Goal: Information Seeking & Learning: Check status

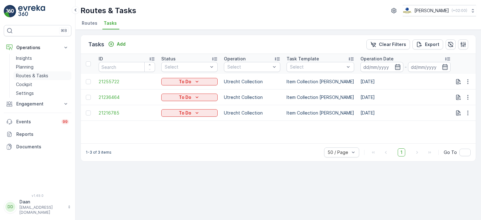
click at [42, 76] on p "Routes & Tasks" at bounding box center [32, 76] width 32 height 6
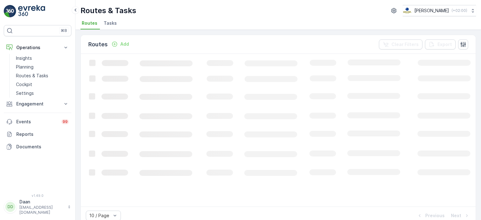
click at [111, 24] on span "Tasks" at bounding box center [110, 23] width 13 height 6
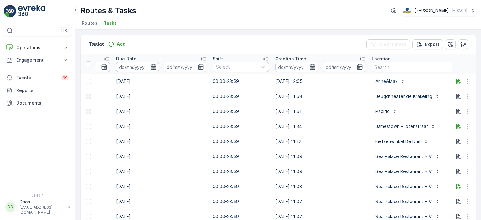
scroll to position [0, 415]
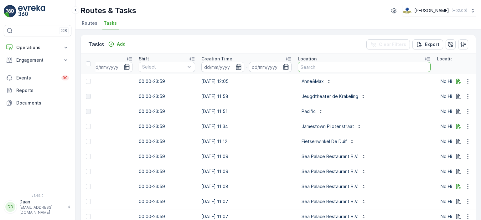
click at [340, 64] on input "text" at bounding box center [364, 67] width 133 height 10
type input "GRaaf"
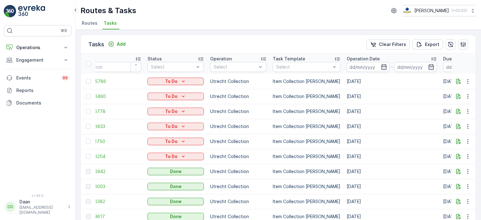
scroll to position [65, 0]
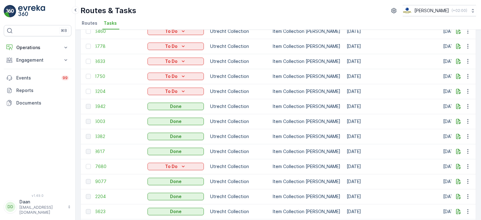
click at [255, 127] on td "Utrecht Collection" at bounding box center [238, 121] width 63 height 15
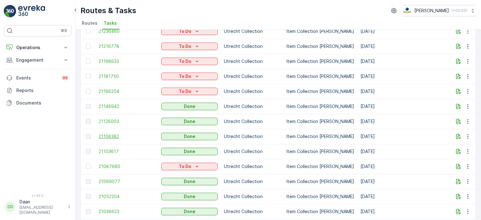
click at [110, 134] on span "21106382" at bounding box center [127, 136] width 56 height 6
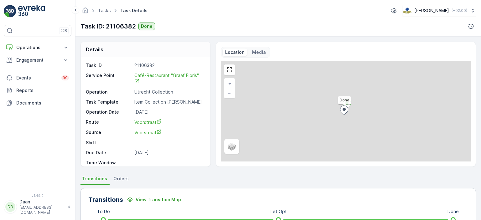
scroll to position [8, 0]
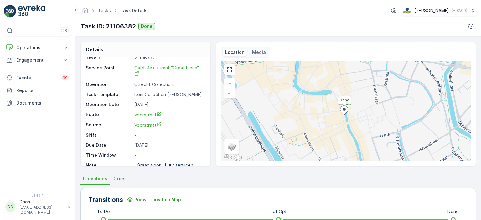
click at [188, 180] on ul "Transitions Orders" at bounding box center [277, 179] width 395 height 11
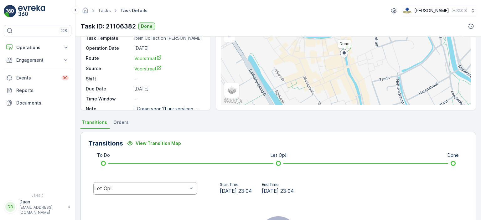
click at [177, 188] on div "Let Op!" at bounding box center [140, 189] width 93 height 6
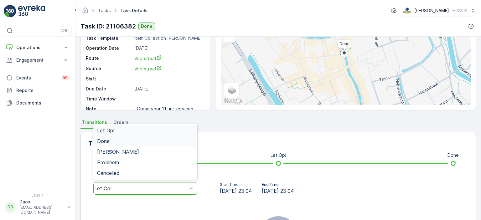
click at [163, 141] on div "Done" at bounding box center [145, 141] width 96 height 6
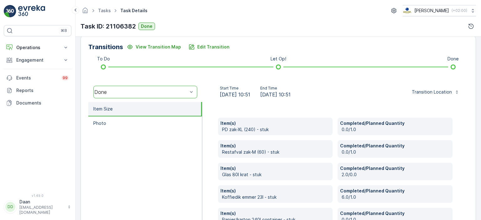
scroll to position [152, 0]
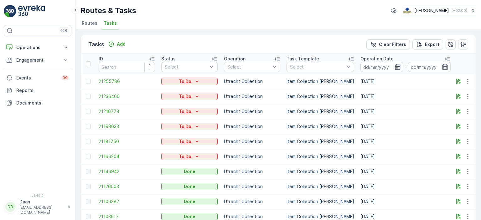
scroll to position [63, 0]
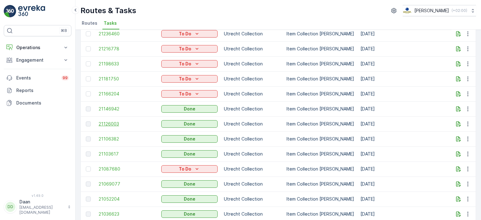
click at [113, 121] on span "21126003" at bounding box center [127, 124] width 56 height 6
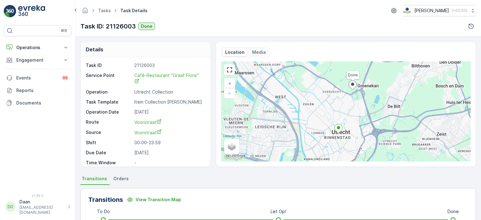
scroll to position [143, 0]
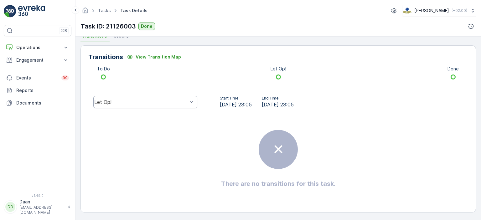
click at [173, 100] on div "Let Op!" at bounding box center [140, 102] width 93 height 6
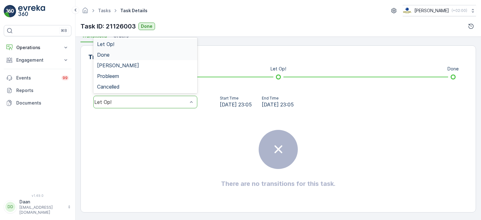
click at [174, 56] on div "Done" at bounding box center [145, 55] width 96 height 6
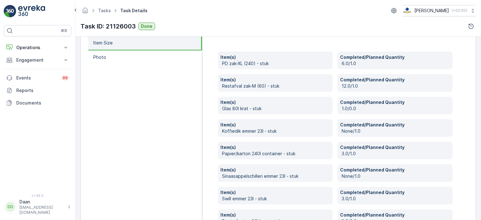
scroll to position [219, 0]
click at [105, 10] on link "Tasks" at bounding box center [104, 10] width 13 height 5
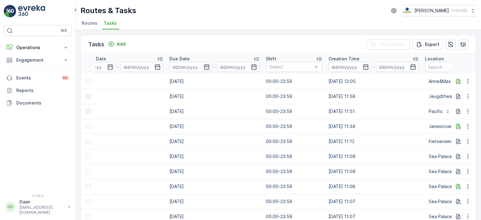
scroll to position [0, 291]
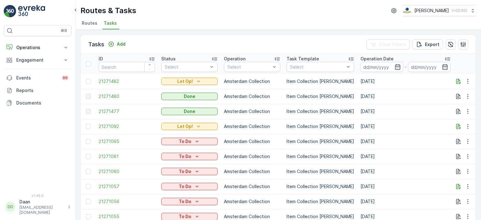
scroll to position [0, 332]
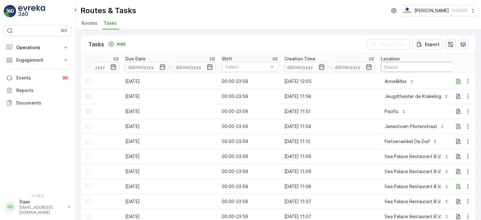
click at [391, 67] on input "text" at bounding box center [447, 67] width 133 height 10
type input "fraaf"
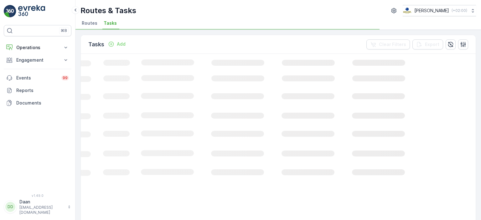
scroll to position [0, 208]
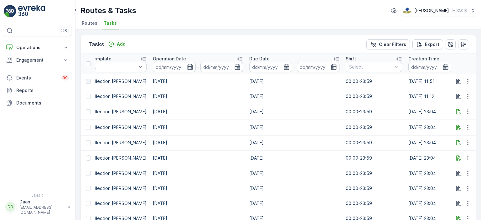
scroll to position [0, 369]
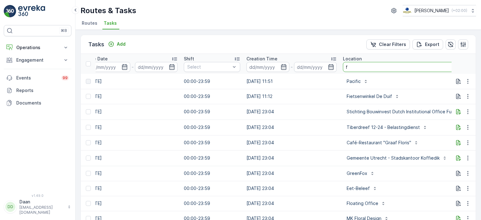
click at [362, 69] on input "f" at bounding box center [405, 67] width 125 height 10
type input "graaf"
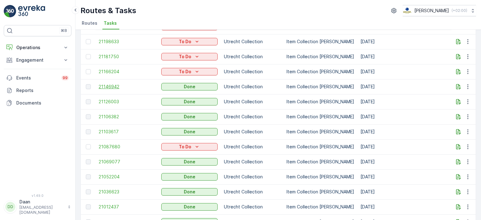
click at [115, 86] on span "21146942" at bounding box center [127, 87] width 56 height 6
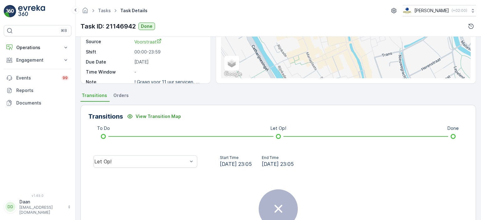
scroll to position [143, 0]
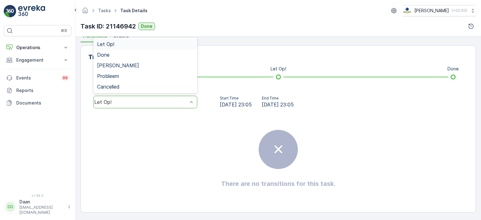
click at [162, 100] on div "Let Op!" at bounding box center [140, 102] width 93 height 6
click at [155, 52] on div "Done" at bounding box center [145, 55] width 96 height 6
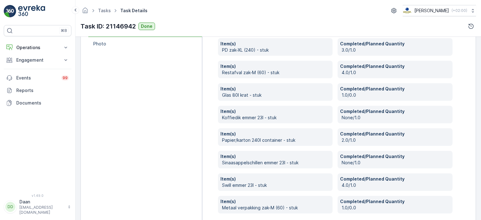
scroll to position [233, 0]
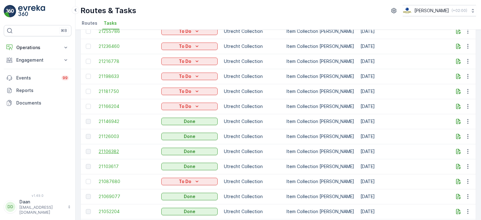
click at [106, 154] on span "21106382" at bounding box center [127, 151] width 56 height 6
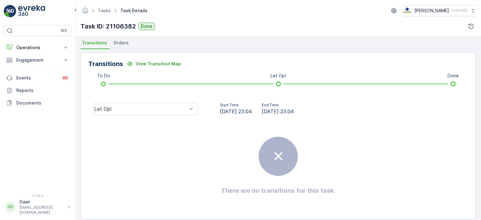
scroll to position [143, 0]
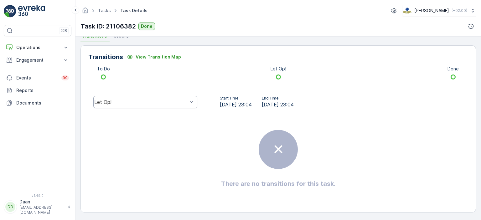
click at [181, 103] on div "Let Op!" at bounding box center [140, 102] width 93 height 6
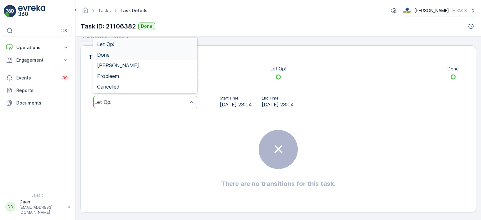
click at [158, 54] on div "Done" at bounding box center [145, 55] width 96 height 6
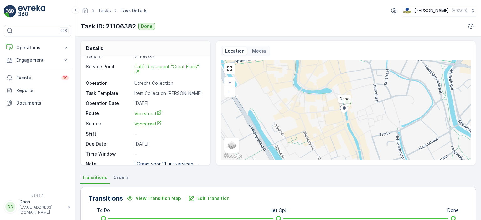
scroll to position [0, 0]
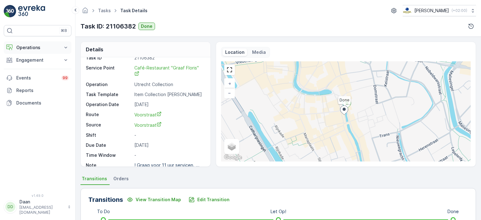
click at [49, 47] on p "Operations" at bounding box center [37, 47] width 43 height 6
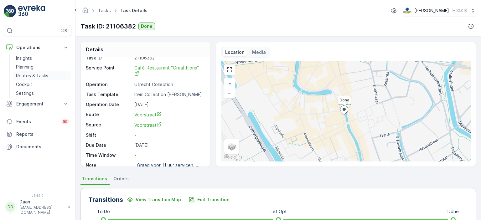
click at [33, 75] on p "Routes & Tasks" at bounding box center [32, 76] width 32 height 6
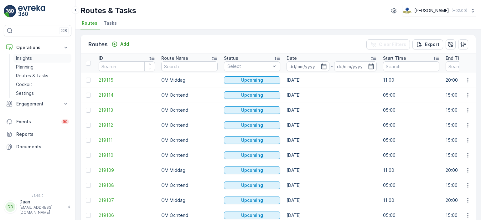
click at [31, 59] on p "Insights" at bounding box center [24, 58] width 16 height 6
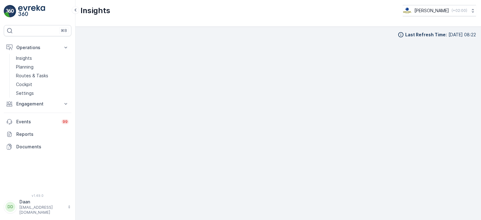
scroll to position [5, 0]
click at [305, 34] on div "Last Refresh Time : 28.08.2025 08:22" at bounding box center [277, 118] width 395 height 183
click at [21, 8] on img at bounding box center [31, 11] width 27 height 13
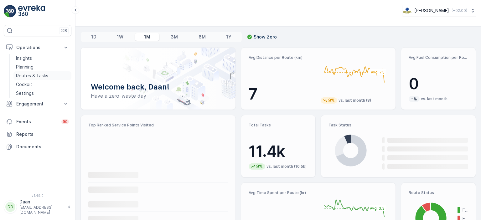
click at [28, 77] on p "Routes & Tasks" at bounding box center [32, 76] width 32 height 6
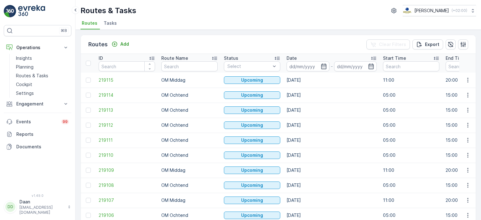
click at [108, 25] on span "Tasks" at bounding box center [110, 23] width 13 height 6
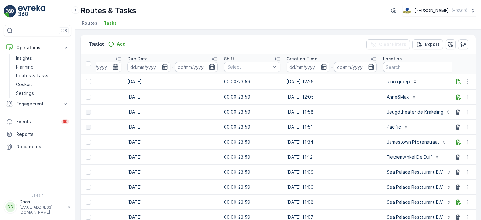
scroll to position [0, 455]
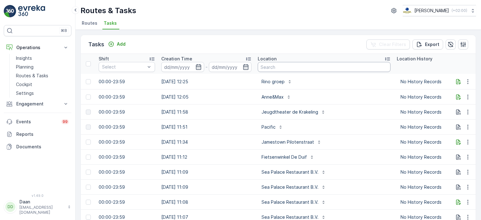
click at [294, 66] on input "text" at bounding box center [324, 67] width 133 height 10
type input "Gregario"
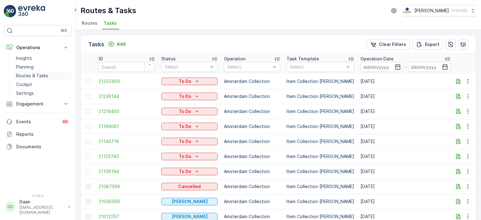
click at [30, 75] on p "Routes & Tasks" at bounding box center [32, 76] width 32 height 6
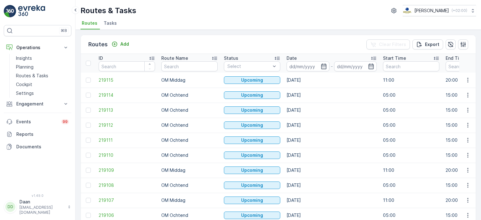
click at [111, 23] on span "Tasks" at bounding box center [110, 23] width 13 height 6
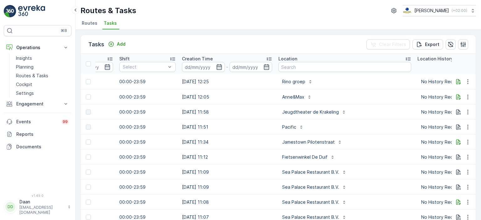
scroll to position [0, 435]
click at [301, 70] on input "text" at bounding box center [344, 67] width 133 height 10
type input "restauran"
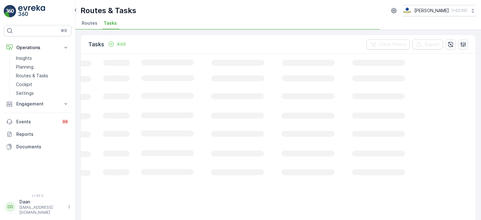
scroll to position [0, 208]
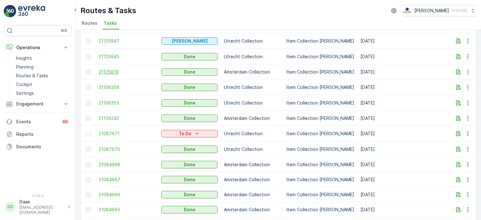
click at [108, 70] on span "21125819" at bounding box center [127, 72] width 56 height 6
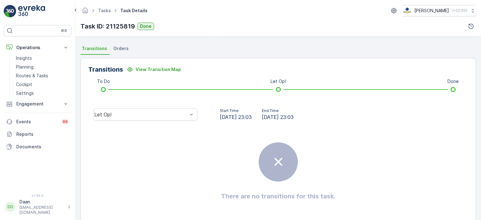
scroll to position [131, 0]
click at [187, 114] on div "Let Op!" at bounding box center [141, 114] width 95 height 6
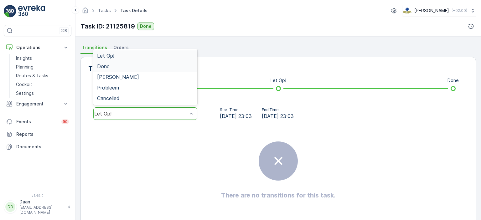
click at [166, 68] on div "Done" at bounding box center [145, 67] width 96 height 6
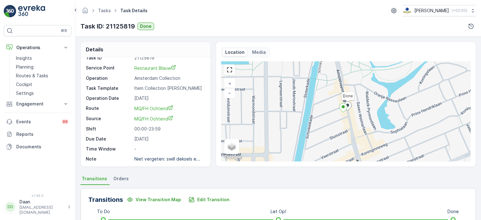
scroll to position [0, 0]
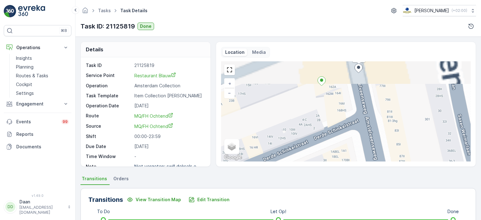
drag, startPoint x: 359, startPoint y: 88, endPoint x: 344, endPoint y: 129, distance: 43.1
click at [344, 129] on div "Done + − Satellite Roadmap Terrain Hybrid Leaflet Keyboard shortcuts Map Data M…" at bounding box center [346, 111] width 250 height 100
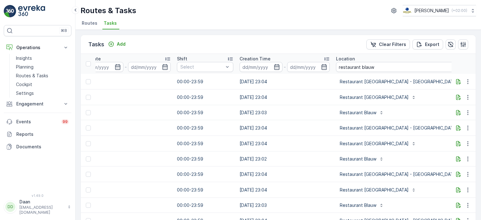
scroll to position [0, 453]
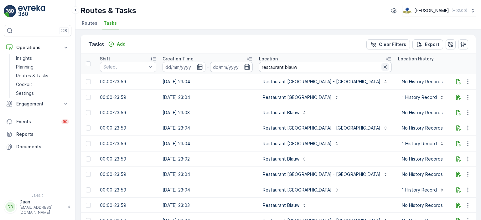
click at [382, 66] on icon "button" at bounding box center [385, 67] width 6 height 6
click at [288, 67] on input "text" at bounding box center [325, 67] width 133 height 10
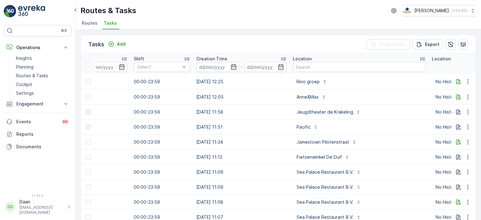
scroll to position [0, 512]
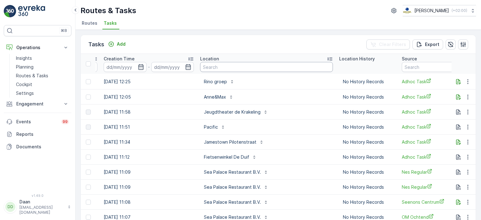
click at [263, 68] on input "text" at bounding box center [266, 67] width 133 height 10
type input "restaurant"
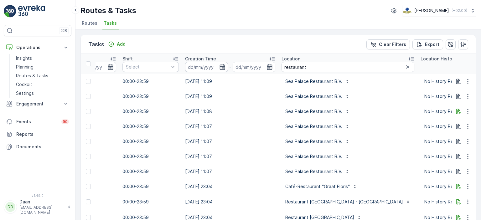
scroll to position [0, 435]
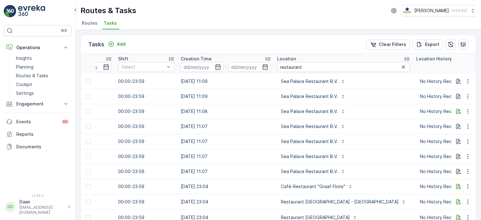
click at [302, 72] on th "Location restaurant" at bounding box center [343, 64] width 139 height 20
click at [303, 70] on input "restaurant" at bounding box center [343, 67] width 133 height 10
type input "restaurant blauw"
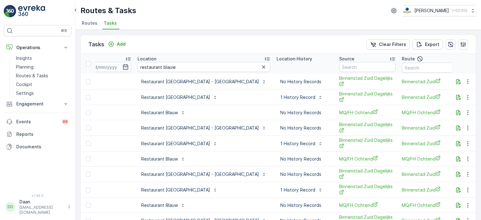
scroll to position [0, 559]
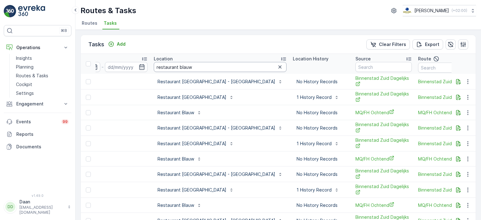
click at [204, 67] on input "restaurant blauw" at bounding box center [220, 67] width 133 height 10
type input "restaurant blauw utr"
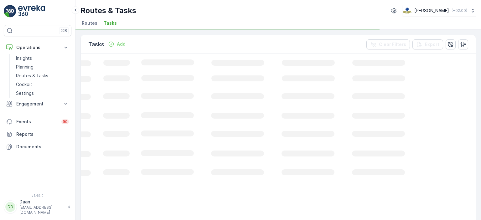
scroll to position [0, 208]
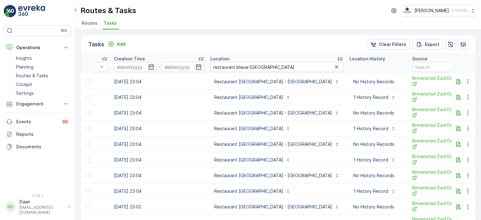
scroll to position [0, 504]
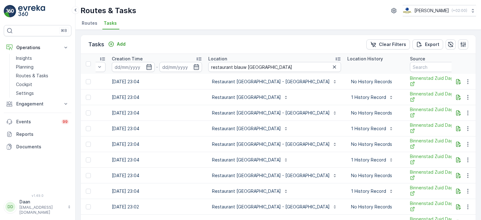
click at [331, 64] on icon "button" at bounding box center [334, 67] width 6 height 6
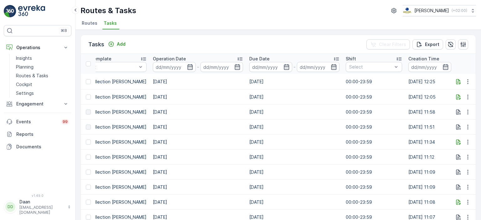
scroll to position [0, 539]
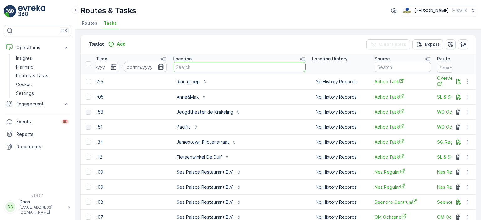
click at [209, 66] on input "text" at bounding box center [239, 67] width 133 height 10
type input "Graaf Floris"
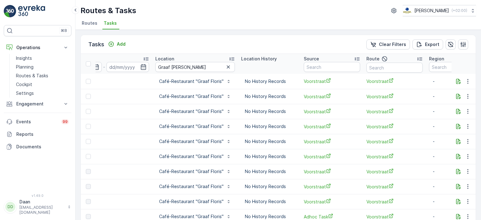
scroll to position [0, 568]
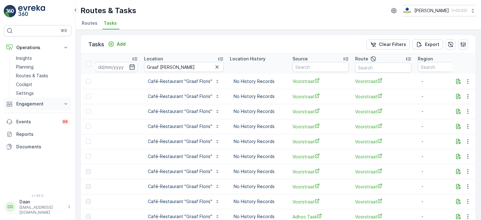
click at [59, 103] on p "Engagement" at bounding box center [37, 104] width 43 height 6
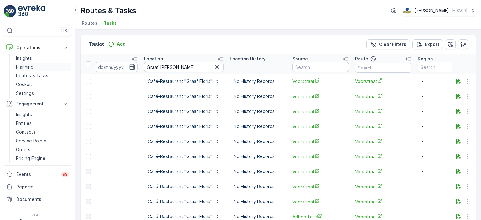
click at [33, 68] on p "Planning" at bounding box center [25, 67] width 18 height 6
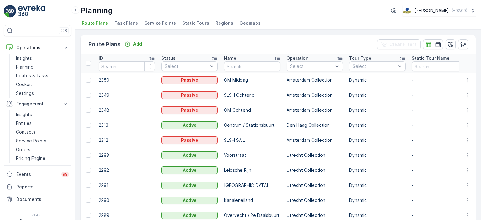
click at [156, 26] on li "Service Points" at bounding box center [160, 24] width 35 height 11
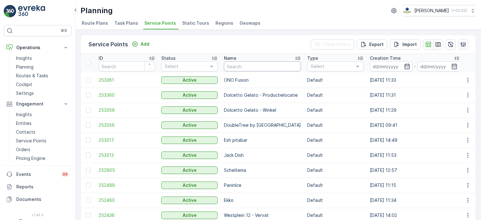
click at [261, 67] on input "text" at bounding box center [262, 66] width 77 height 10
type input "Graaf floris"
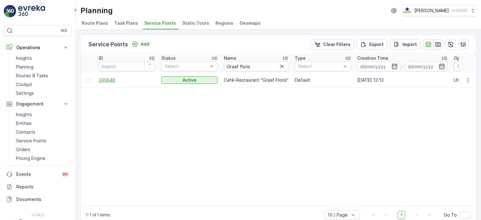
click at [114, 79] on span "246848" at bounding box center [127, 80] width 56 height 6
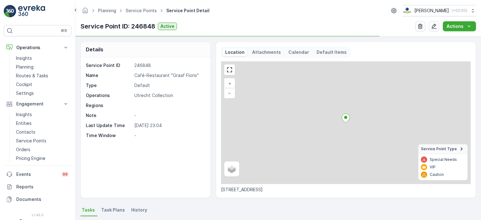
click at [271, 52] on p "Attachments" at bounding box center [266, 52] width 29 height 6
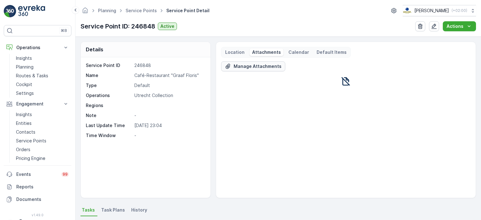
click at [249, 68] on p "Manage Attachments" at bounding box center [258, 66] width 48 height 6
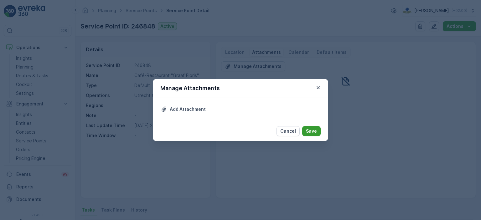
click at [307, 130] on p "Save" at bounding box center [311, 131] width 11 height 6
click at [317, 132] on p "Save" at bounding box center [311, 131] width 11 height 6
click at [226, 173] on div "Manage Attachments Add Attachment Cancel Save" at bounding box center [240, 110] width 481 height 220
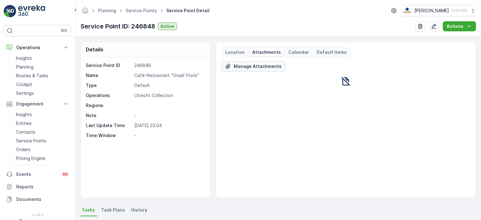
click at [253, 68] on p "Manage Attachments" at bounding box center [258, 66] width 48 height 6
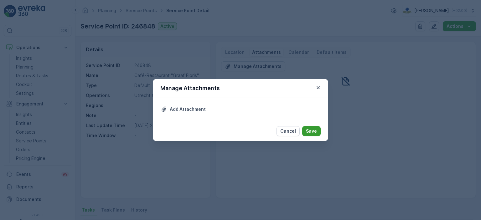
click at [311, 132] on p "Save" at bounding box center [311, 131] width 11 height 6
click at [315, 129] on p "Save" at bounding box center [311, 131] width 11 height 6
click at [199, 107] on p "Add Attachment" at bounding box center [188, 109] width 36 height 6
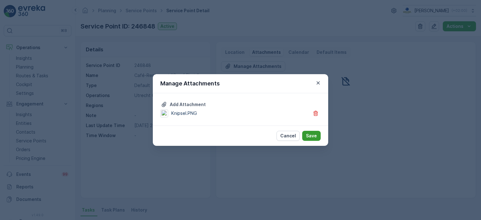
click at [310, 134] on p "Save" at bounding box center [311, 136] width 11 height 6
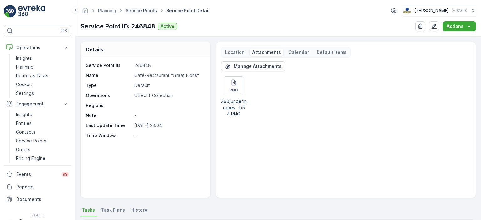
click at [140, 11] on link "Service Points" at bounding box center [141, 10] width 31 height 5
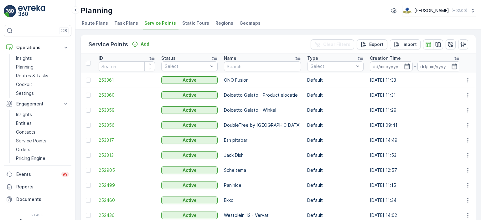
click at [127, 24] on span "Task Plans" at bounding box center [126, 23] width 24 height 6
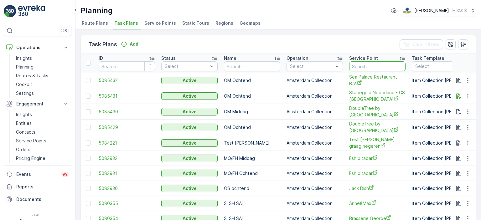
click at [368, 64] on input "text" at bounding box center [377, 66] width 56 height 10
type input "restaurant blauw"
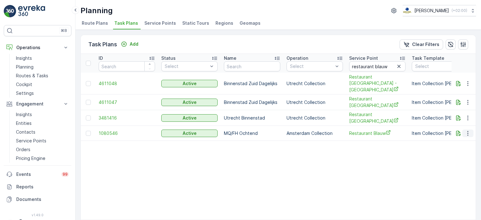
click at [467, 130] on icon "button" at bounding box center [468, 133] width 6 height 6
click at [460, 134] on span "See More Details" at bounding box center [460, 135] width 36 height 6
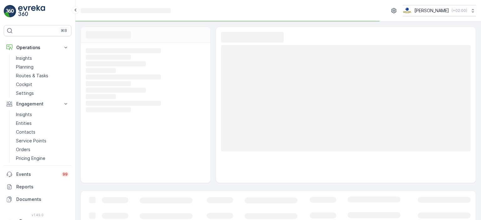
click at [365, 143] on rect at bounding box center [346, 98] width 250 height 106
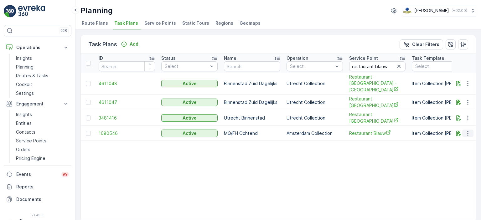
click at [468, 130] on icon "button" at bounding box center [468, 133] width 6 height 6
drag, startPoint x: 456, startPoint y: 145, endPoint x: 457, endPoint y: 142, distance: 4.1
click at [457, 142] on span "Edit Task Plan" at bounding box center [456, 144] width 29 height 6
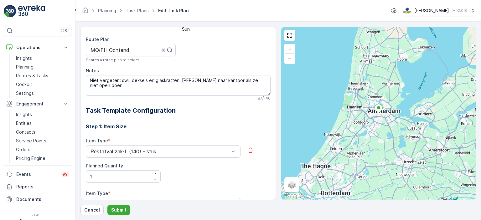
scroll to position [162, 0]
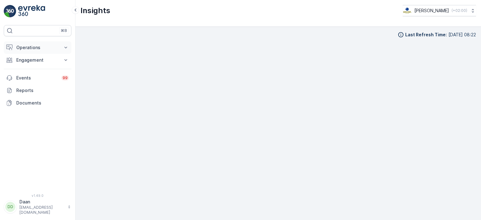
click at [39, 46] on p "Operations" at bounding box center [37, 47] width 43 height 6
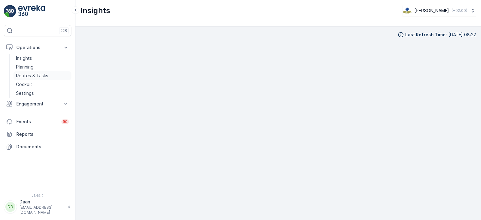
click at [28, 77] on p "Routes & Tasks" at bounding box center [32, 76] width 32 height 6
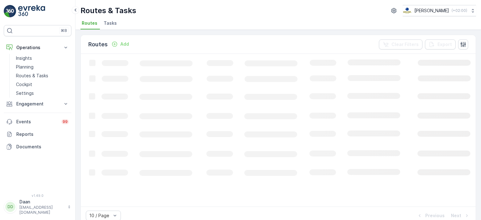
click at [109, 21] on span "Tasks" at bounding box center [110, 23] width 13 height 6
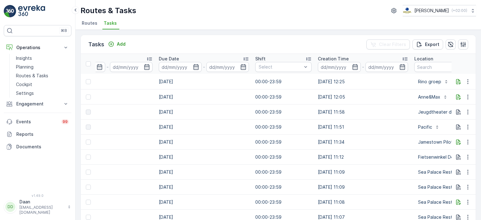
scroll to position [0, 411]
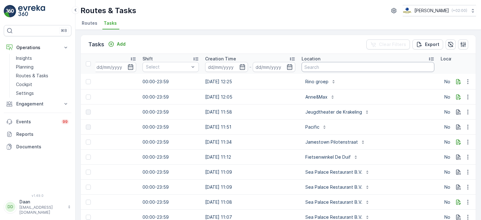
click at [317, 65] on input "text" at bounding box center [368, 67] width 133 height 10
type input "Soeper"
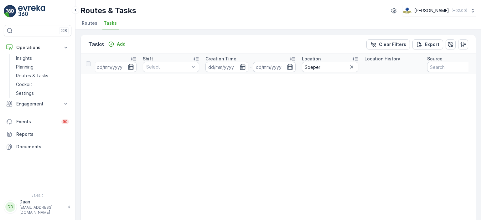
scroll to position [0, 400]
click at [349, 67] on icon "button" at bounding box center [351, 67] width 6 height 6
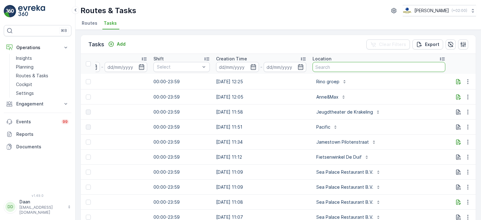
click at [338, 67] on input "text" at bounding box center [378, 67] width 133 height 10
type input "soep"
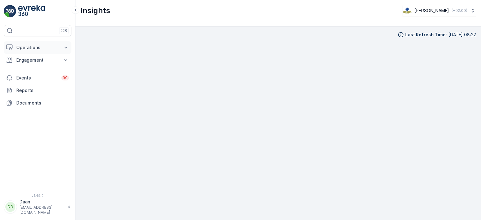
click at [54, 47] on p "Operations" at bounding box center [37, 47] width 43 height 6
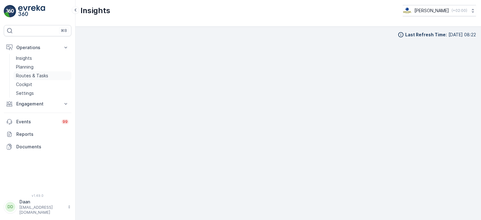
click at [38, 75] on p "Routes & Tasks" at bounding box center [32, 76] width 32 height 6
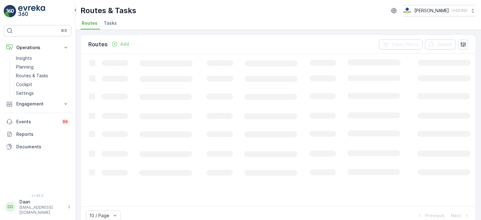
click at [110, 24] on span "Tasks" at bounding box center [110, 23] width 13 height 6
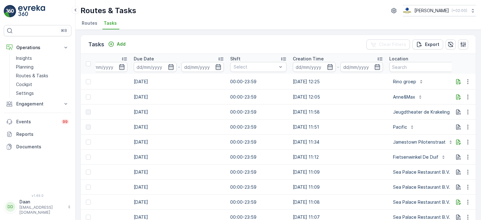
scroll to position [0, 431]
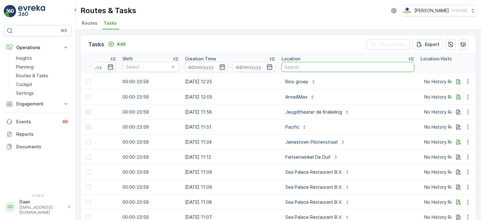
click at [314, 66] on input "text" at bounding box center [347, 67] width 133 height 10
type input "rino"
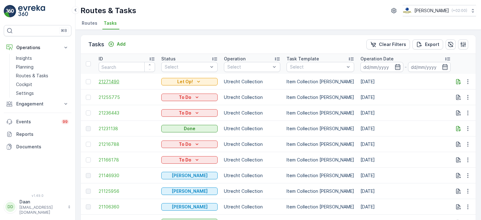
click at [111, 82] on span "21271490" at bounding box center [127, 82] width 56 height 6
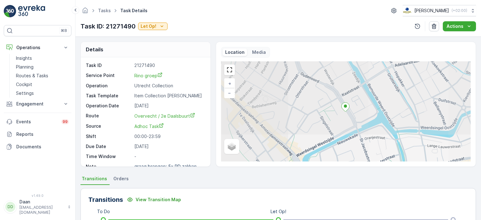
scroll to position [14, 0]
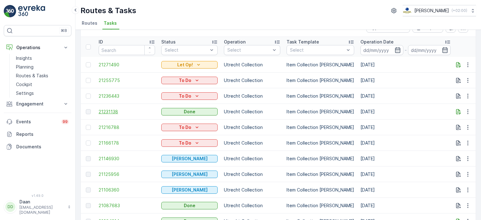
click at [122, 113] on span "21231138" at bounding box center [127, 112] width 56 height 6
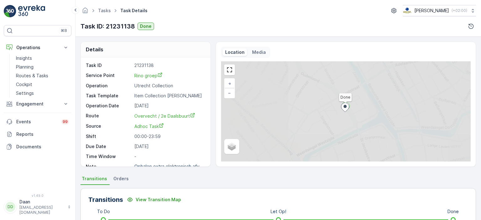
scroll to position [8, 0]
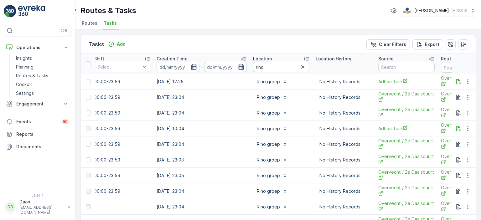
scroll to position [0, 567]
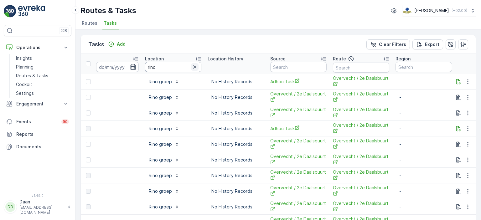
click at [192, 69] on icon "button" at bounding box center [195, 67] width 6 height 6
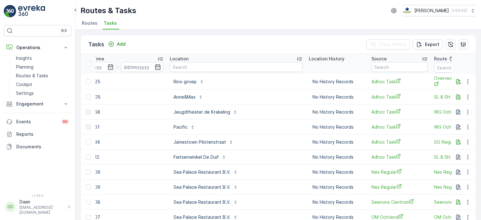
scroll to position [0, 544]
click at [189, 66] on input "text" at bounding box center [234, 67] width 133 height 10
type input "Bar bet"
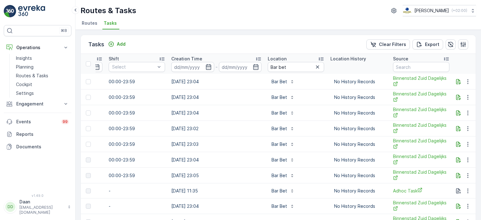
scroll to position [0, 566]
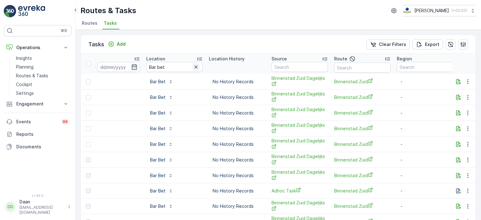
click at [194, 66] on icon "button" at bounding box center [195, 66] width 3 height 3
click at [165, 66] on input "text" at bounding box center [174, 67] width 56 height 10
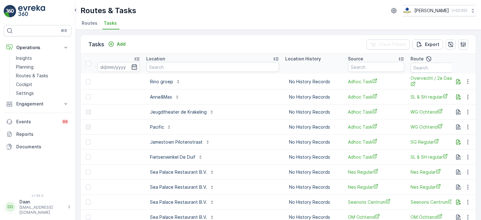
click at [165, 66] on input "text" at bounding box center [212, 67] width 133 height 10
type input "Bar cava"
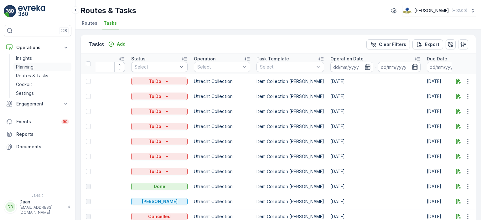
click at [30, 65] on p "Planning" at bounding box center [25, 67] width 18 height 6
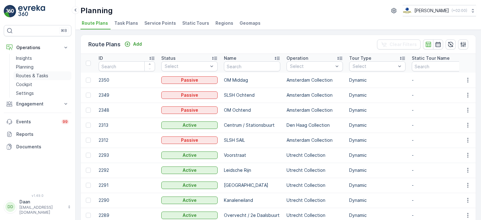
click at [38, 74] on p "Routes & Tasks" at bounding box center [32, 76] width 32 height 6
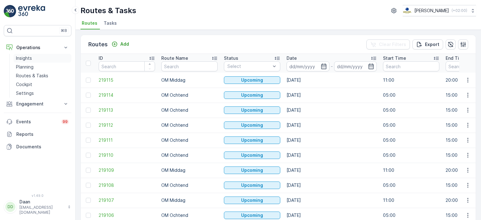
click at [25, 55] on p "Insights" at bounding box center [24, 58] width 16 height 6
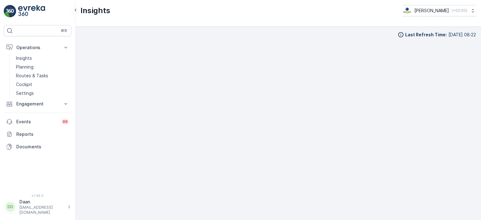
click at [28, 12] on img at bounding box center [31, 11] width 27 height 13
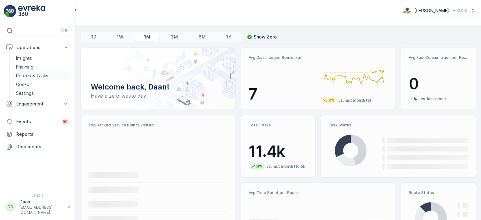
click at [35, 73] on p "Routes & Tasks" at bounding box center [32, 76] width 32 height 6
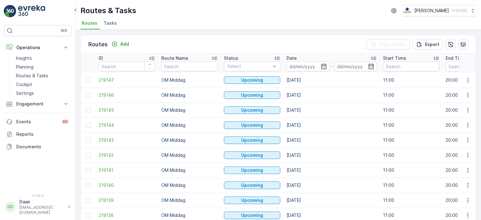
click at [108, 24] on span "Tasks" at bounding box center [110, 23] width 13 height 6
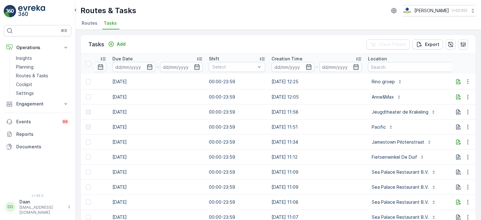
scroll to position [0, 469]
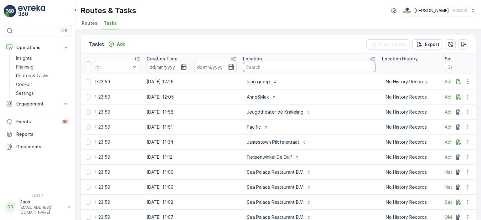
click at [258, 66] on input "text" at bounding box center [309, 67] width 133 height 10
type input "anne"
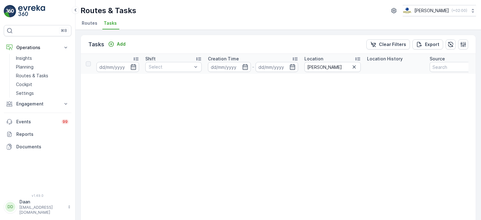
scroll to position [0, 544]
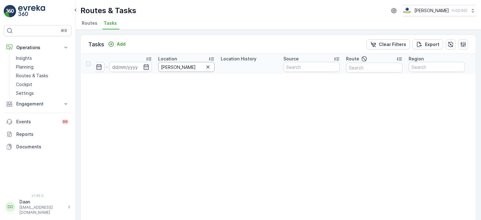
click at [175, 70] on input "anne" at bounding box center [186, 67] width 56 height 10
type input "anne"
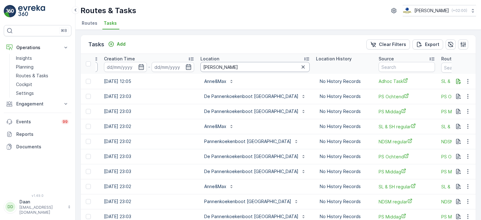
scroll to position [0, 512]
click at [226, 64] on input "anne" at bounding box center [254, 67] width 109 height 10
type input "anne&"
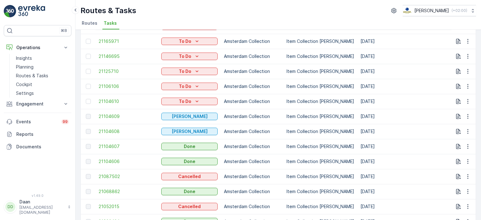
scroll to position [125, 0]
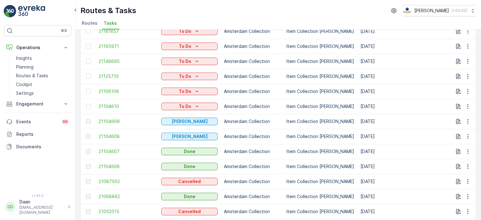
click at [337, 101] on td "Item Collection [PERSON_NAME]" at bounding box center [320, 106] width 74 height 15
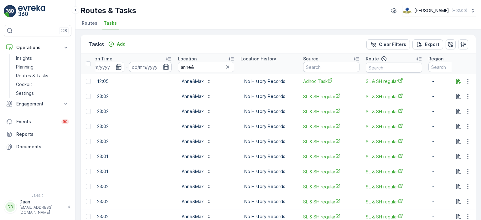
scroll to position [0, 527]
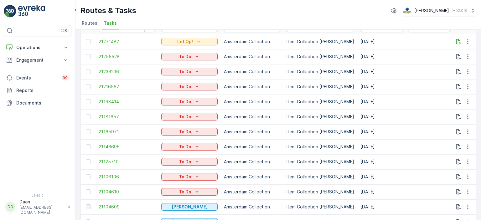
click at [112, 162] on span "21125710" at bounding box center [127, 162] width 56 height 6
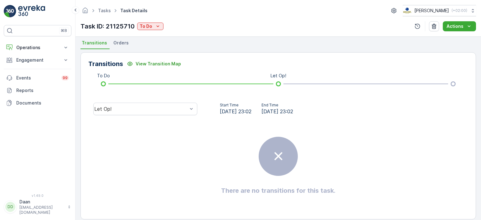
scroll to position [142, 0]
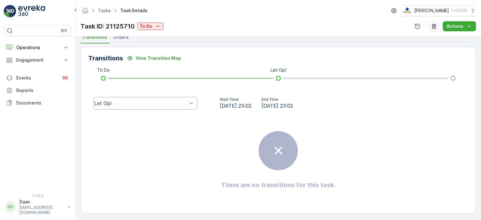
click at [170, 106] on div "Let Op!" at bounding box center [145, 103] width 104 height 13
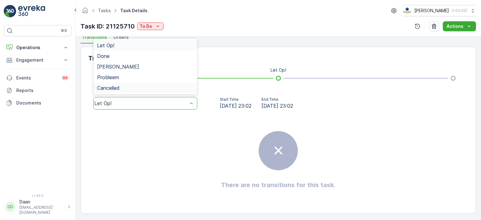
click at [157, 129] on div "There are no transitions for this task." at bounding box center [278, 160] width 380 height 94
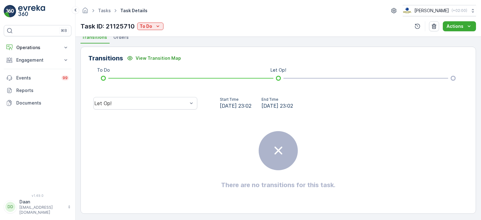
scroll to position [0, 0]
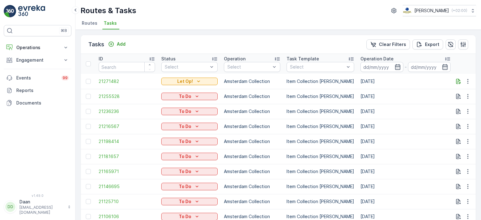
click at [111, 22] on span "Tasks" at bounding box center [110, 23] width 13 height 6
click at [119, 81] on span "21271482" at bounding box center [127, 81] width 56 height 6
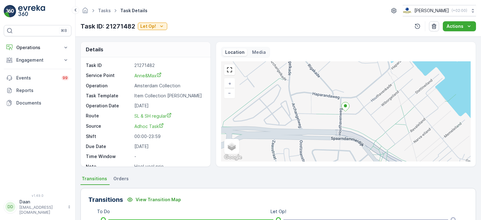
scroll to position [8, 0]
